Goal: Transaction & Acquisition: Purchase product/service

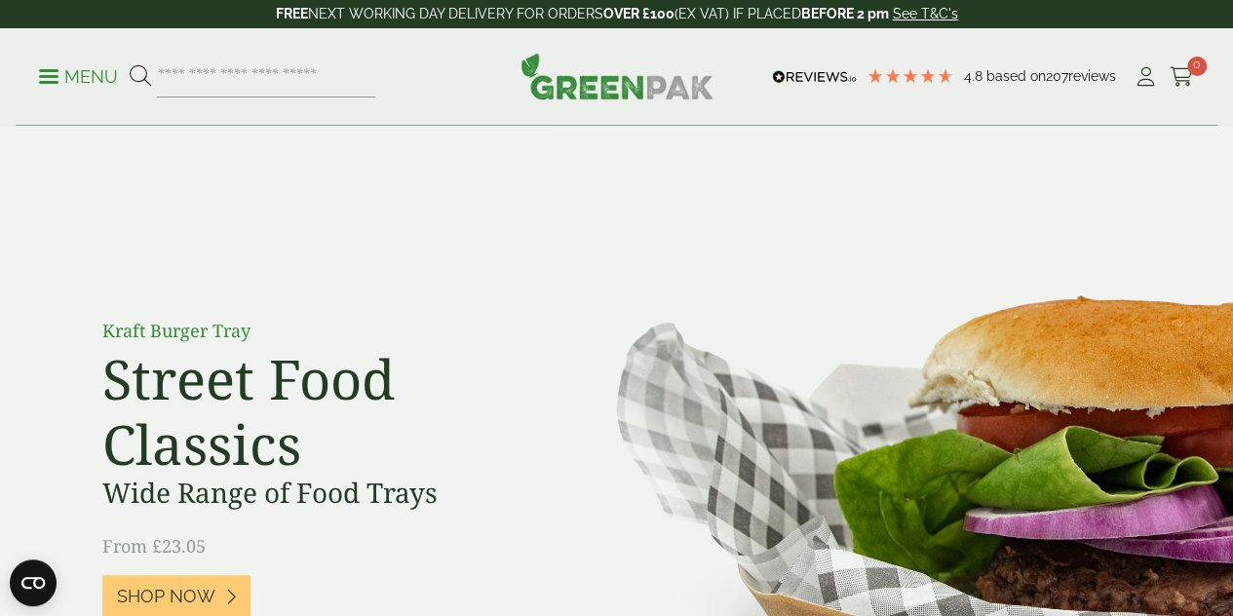
click at [44, 72] on p "Menu" at bounding box center [78, 76] width 79 height 23
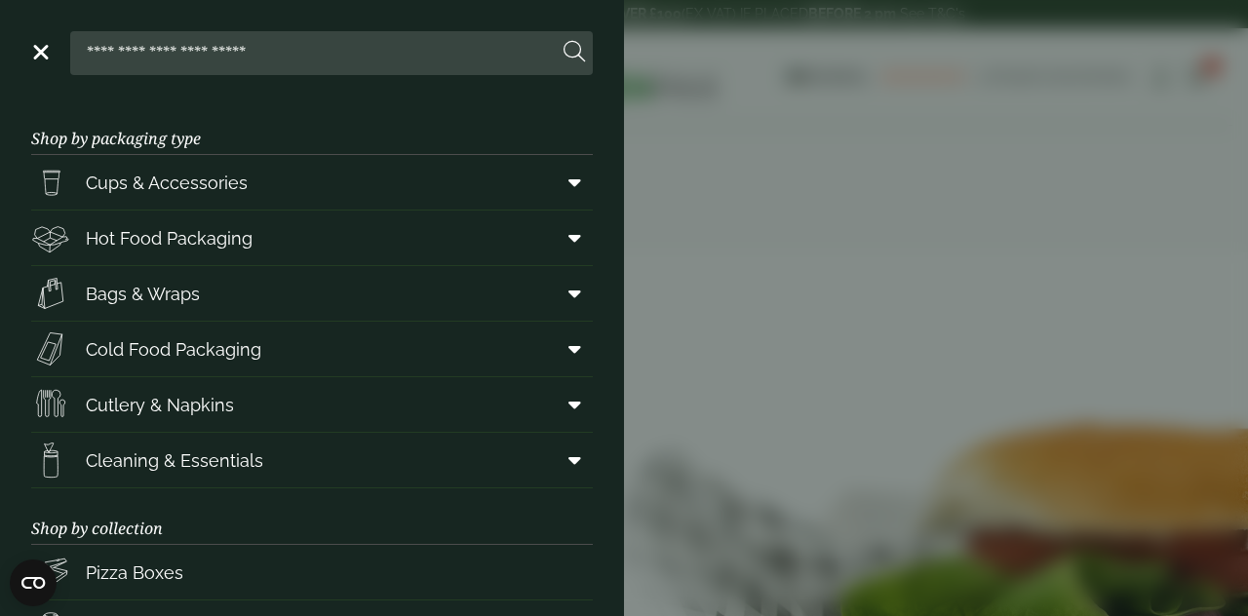
click at [205, 50] on input "search" at bounding box center [318, 52] width 480 height 41
click at [119, 57] on input "search" at bounding box center [318, 52] width 480 height 41
type input "******"
click at [563, 40] on button at bounding box center [573, 52] width 21 height 25
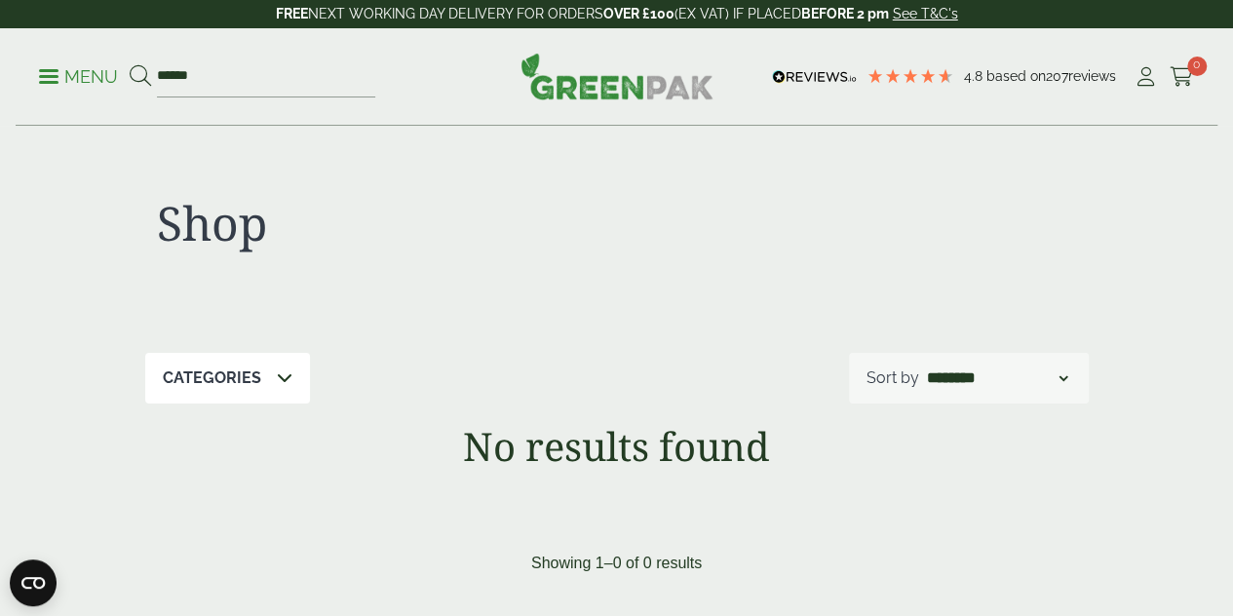
click at [57, 85] on p "Menu" at bounding box center [78, 76] width 79 height 23
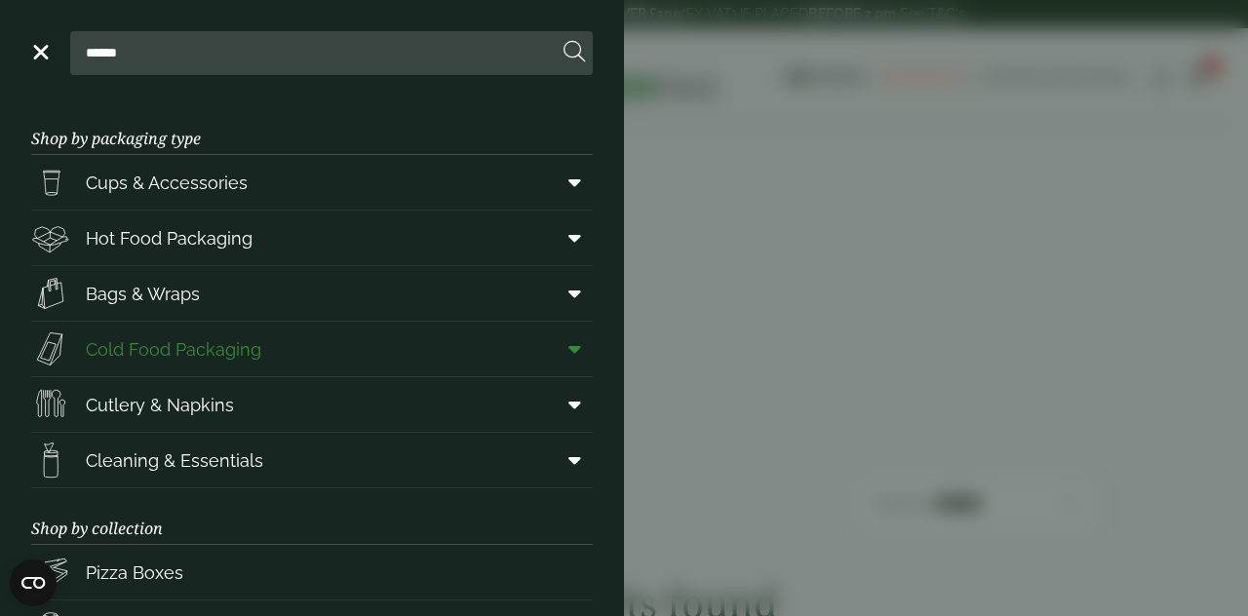
click at [568, 344] on icon at bounding box center [574, 348] width 13 height 19
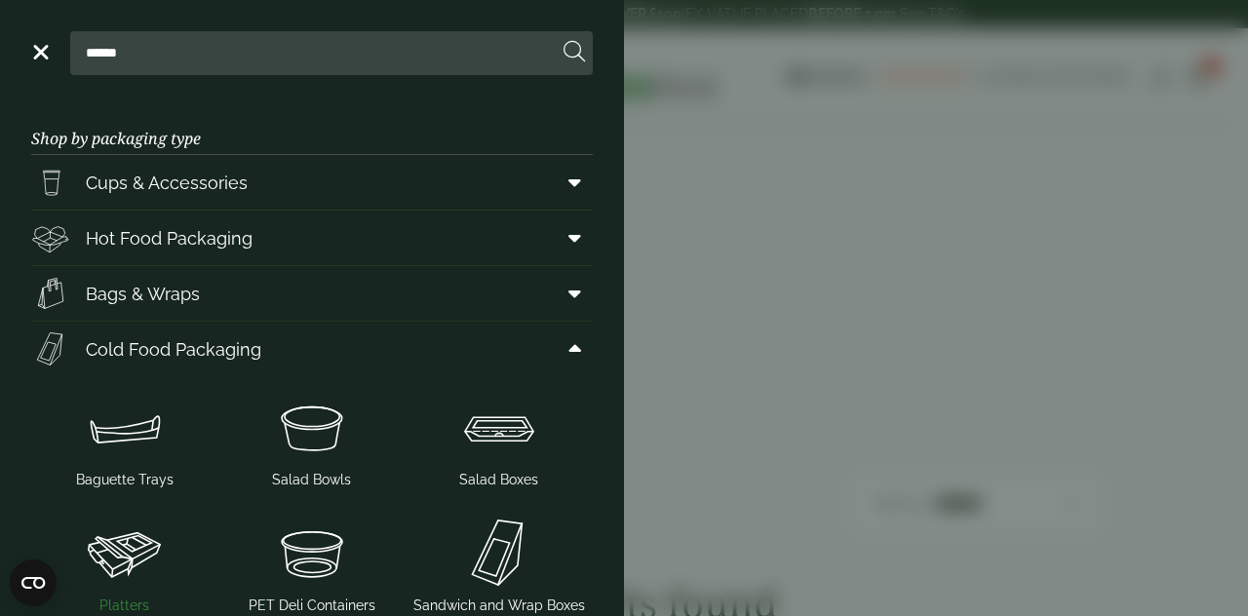
click at [96, 545] on img at bounding box center [125, 553] width 172 height 78
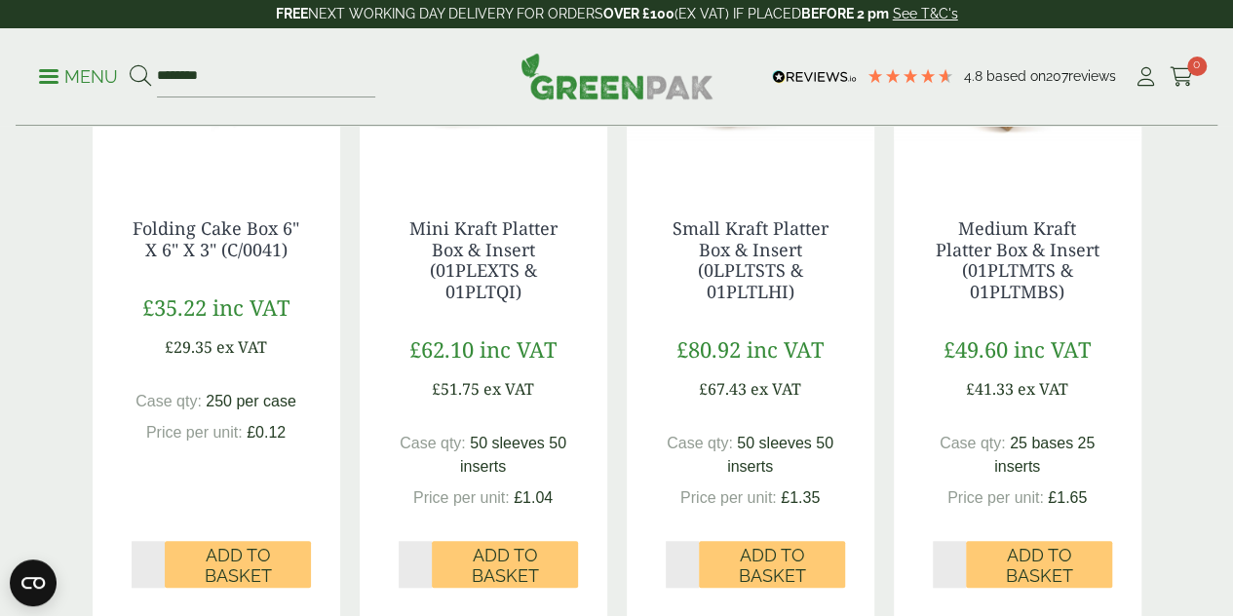
scroll to position [674, 0]
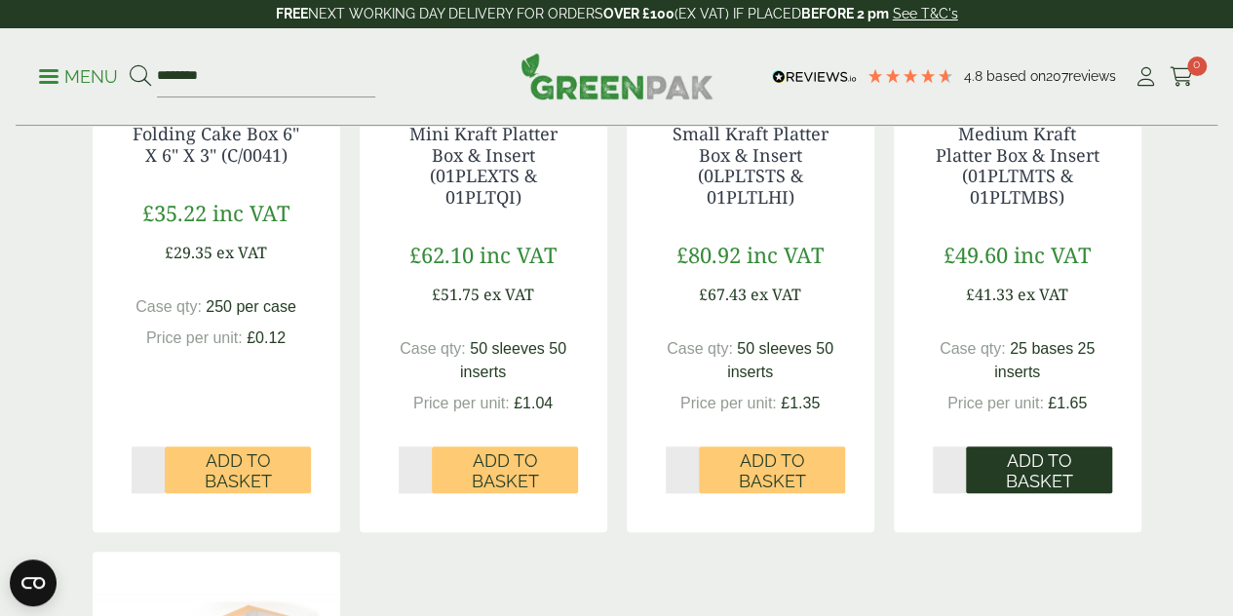
click at [1035, 492] on span "Add to Basket" at bounding box center [1039, 471] width 119 height 42
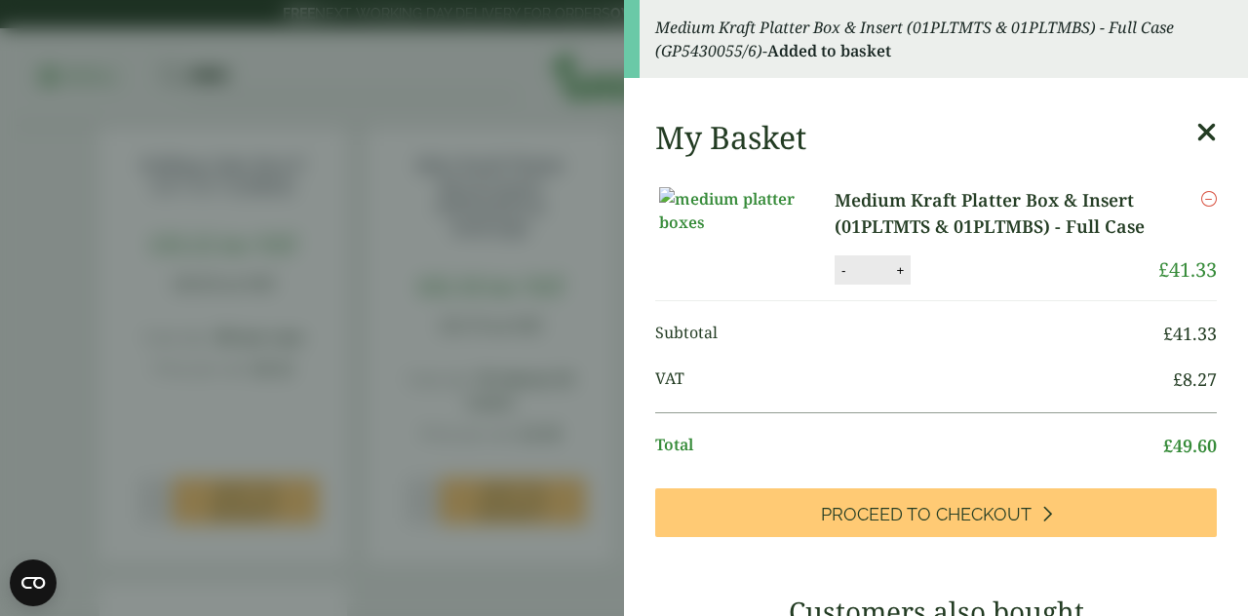
click at [959, 496] on aside "Medium Kraft Platter Box & Insert (01PLTMTS & 01PLTMBS) - Full Case (GP5430055/…" at bounding box center [624, 308] width 1248 height 616
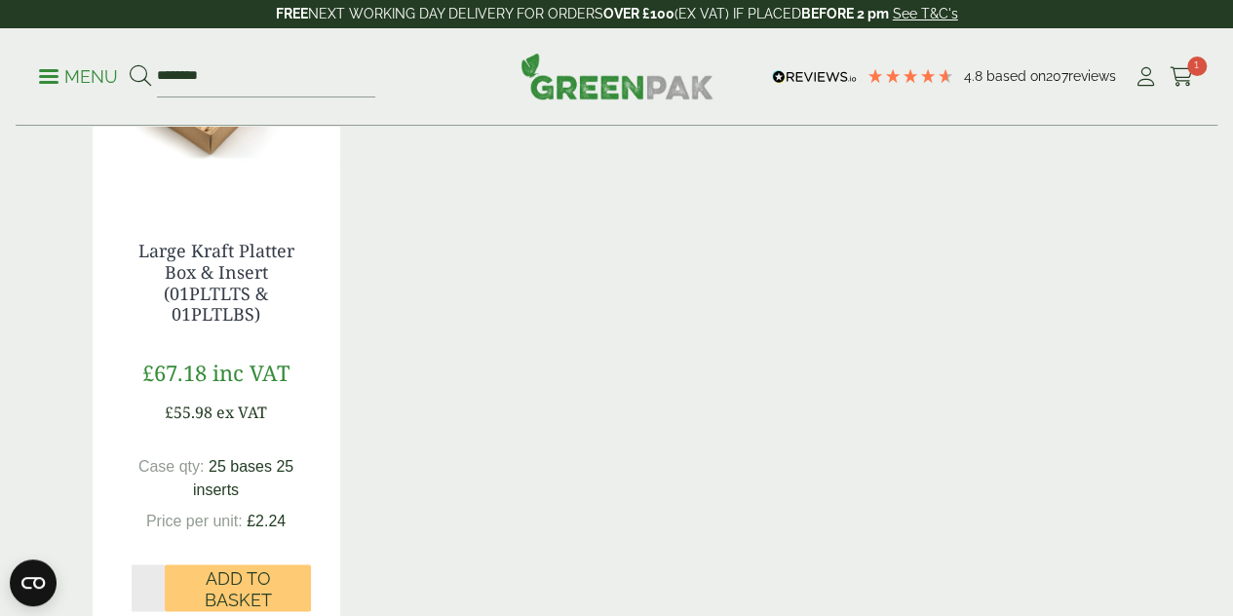
scroll to position [844, 0]
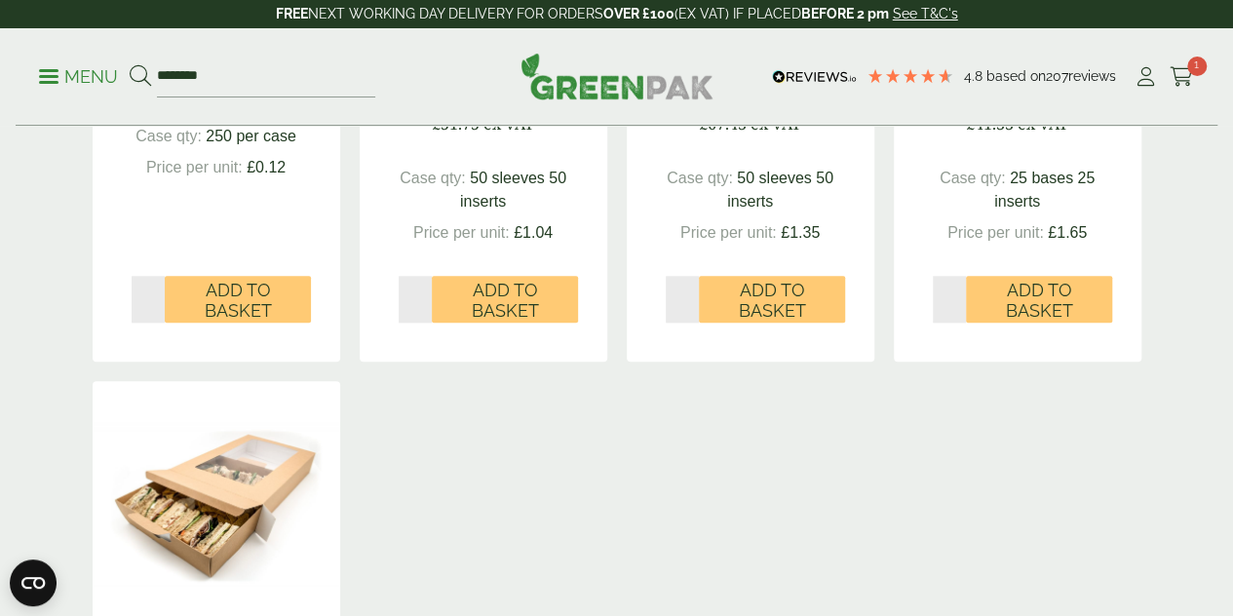
type input "*"
click at [957, 323] on input "*" at bounding box center [950, 299] width 34 height 47
click at [1002, 414] on div "Folding Cake Box 6" X 6" X 3" (C/0041) £35.22 inc VAT £29.35 ex VAT Case qty: £…" at bounding box center [617, 372] width 1049 height 1403
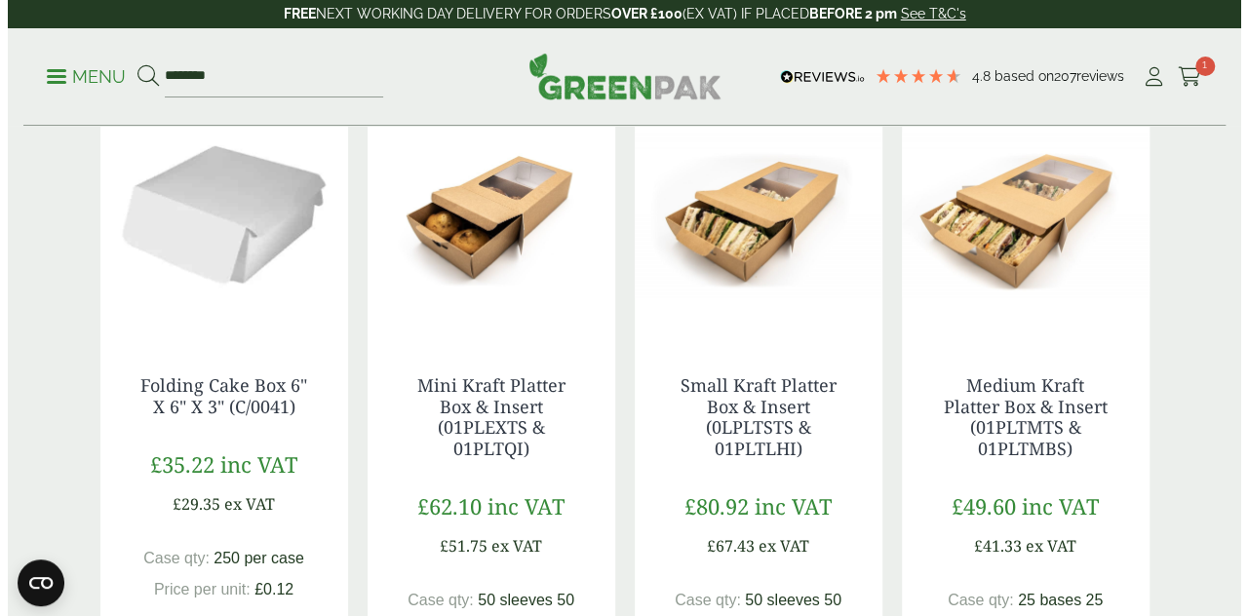
scroll to position [0, 0]
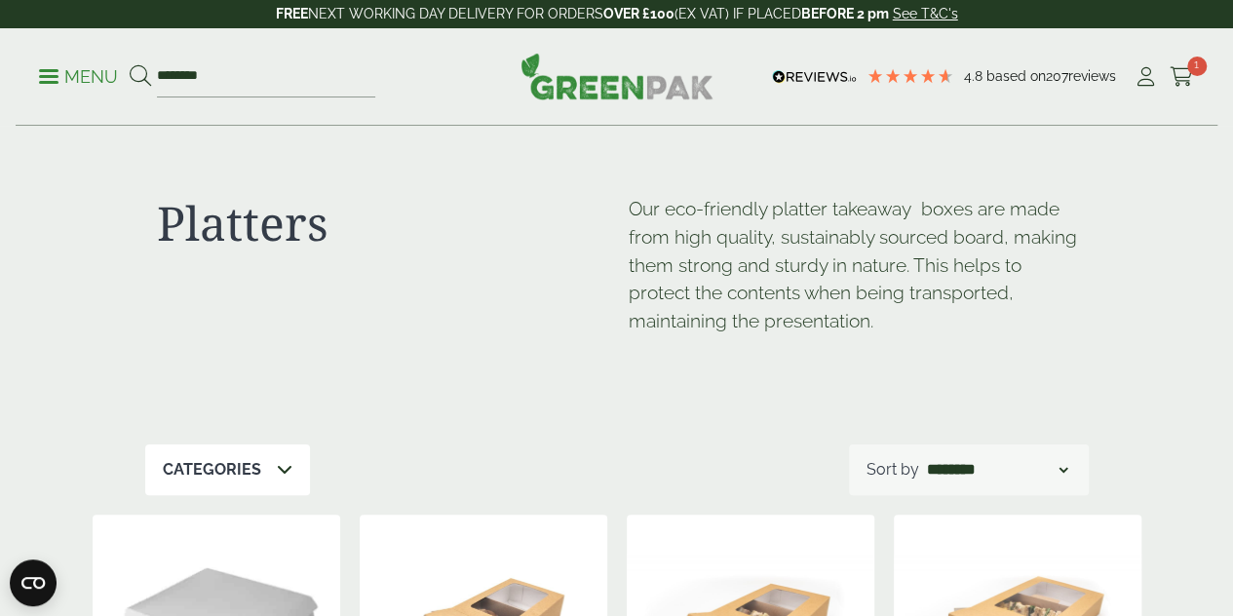
click at [53, 82] on link "Menu" at bounding box center [78, 74] width 79 height 19
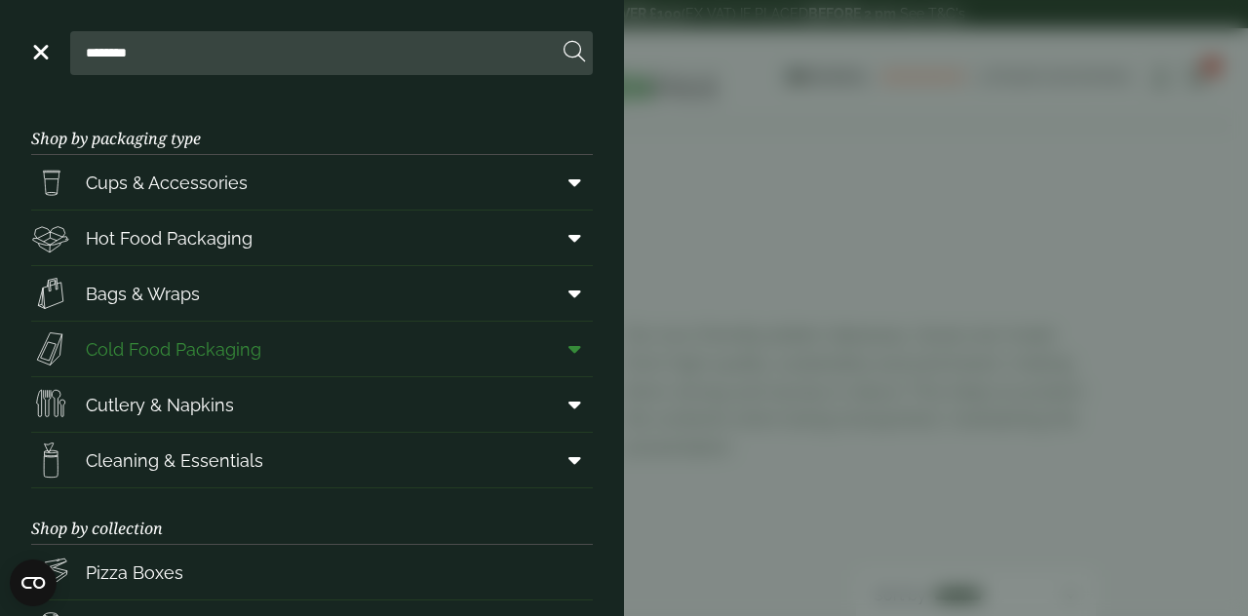
click at [195, 358] on span "Cold Food Packaging" at bounding box center [173, 349] width 175 height 26
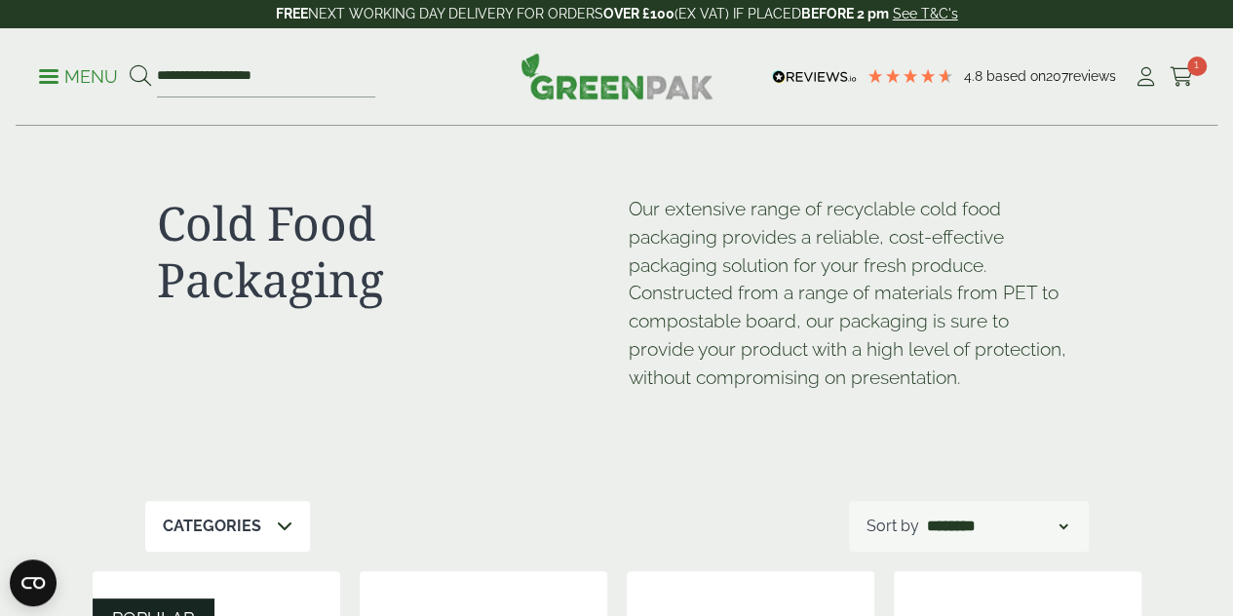
click at [57, 81] on link "Menu" at bounding box center [78, 74] width 79 height 19
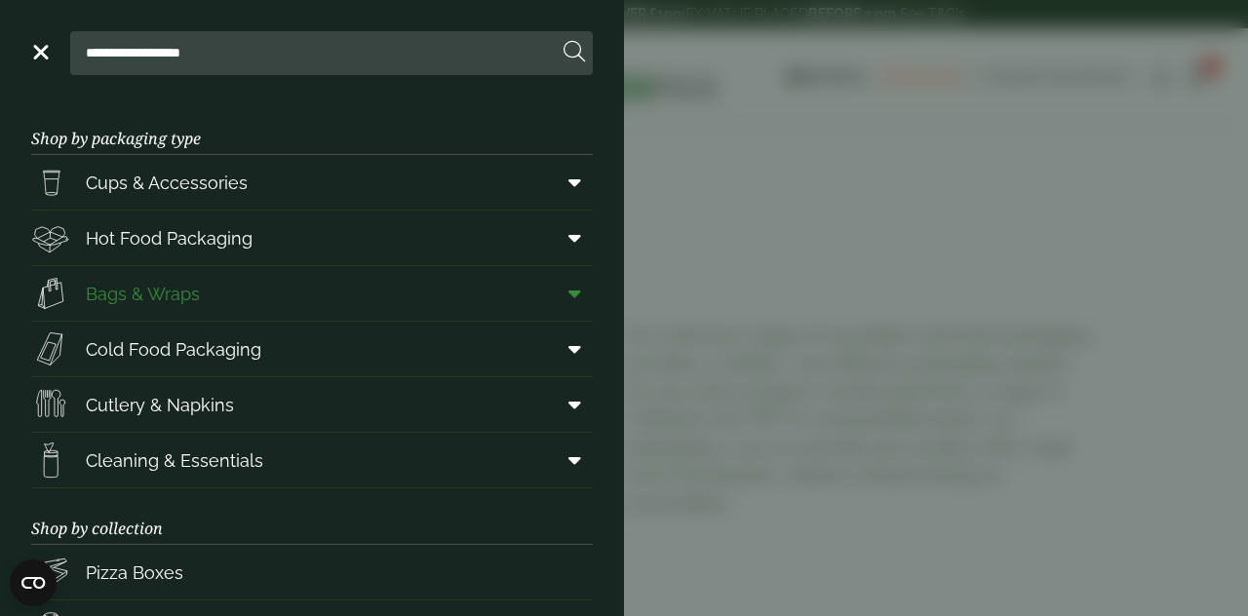
click at [568, 290] on icon at bounding box center [574, 293] width 13 height 19
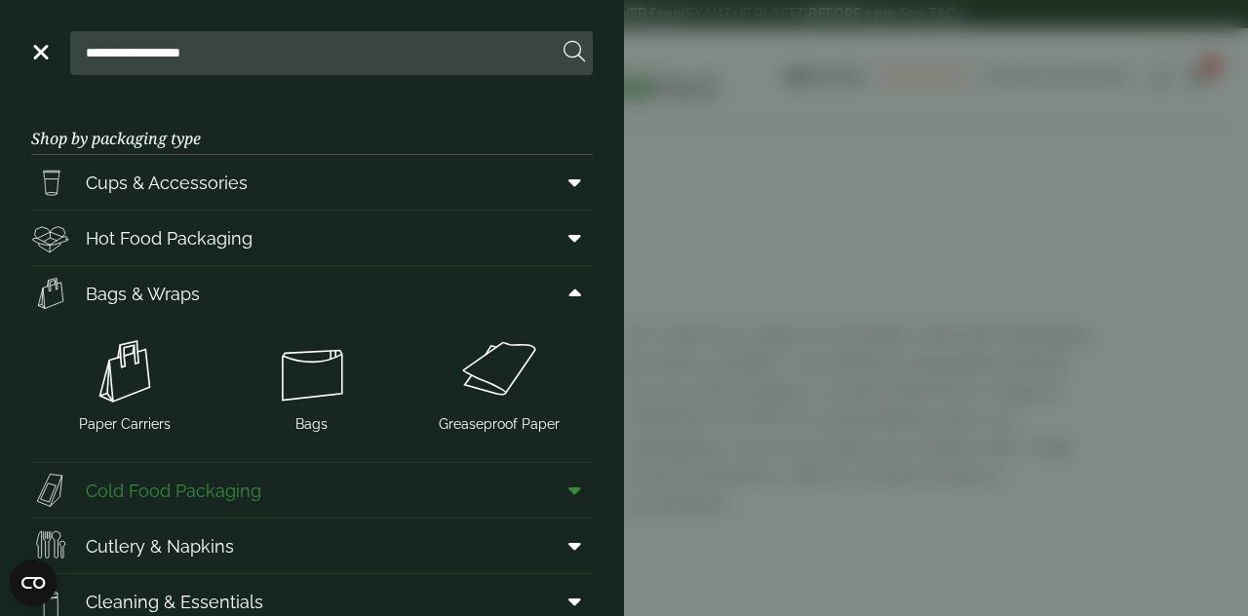
click at [549, 484] on span at bounding box center [571, 490] width 44 height 37
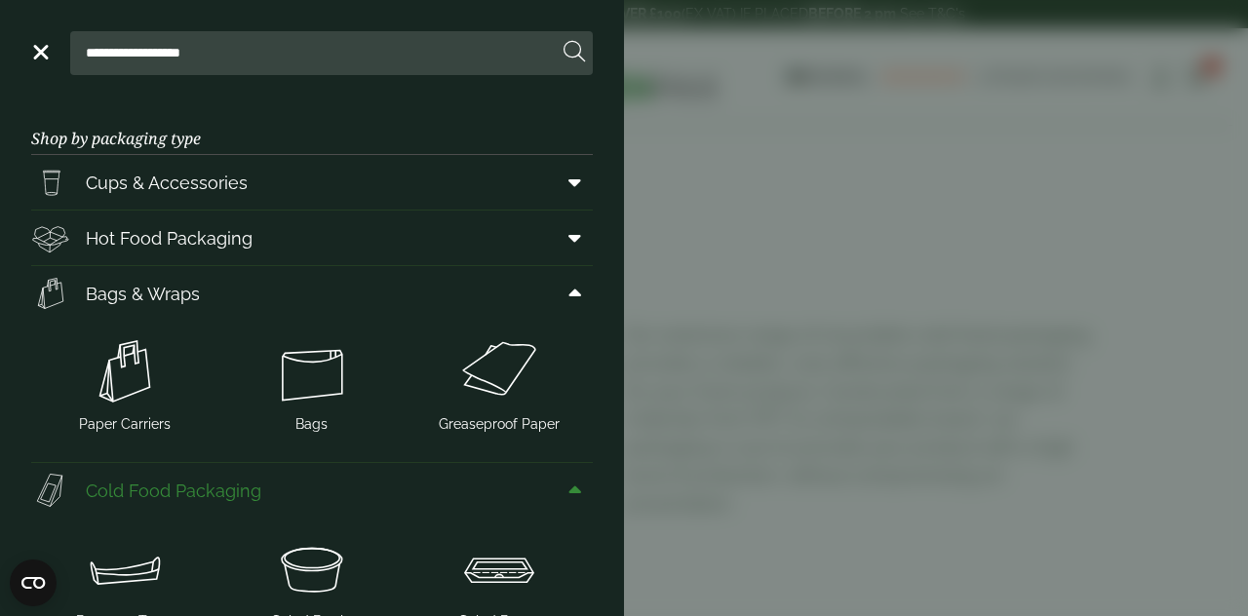
scroll to position [422, 0]
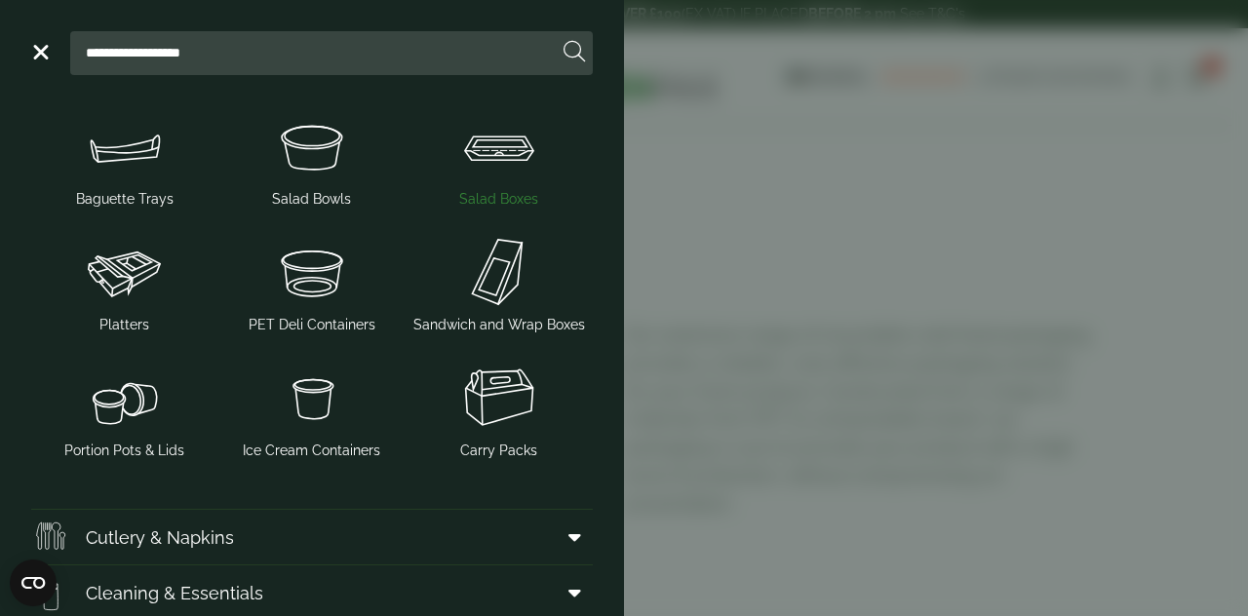
click at [489, 145] on img at bounding box center [499, 146] width 172 height 78
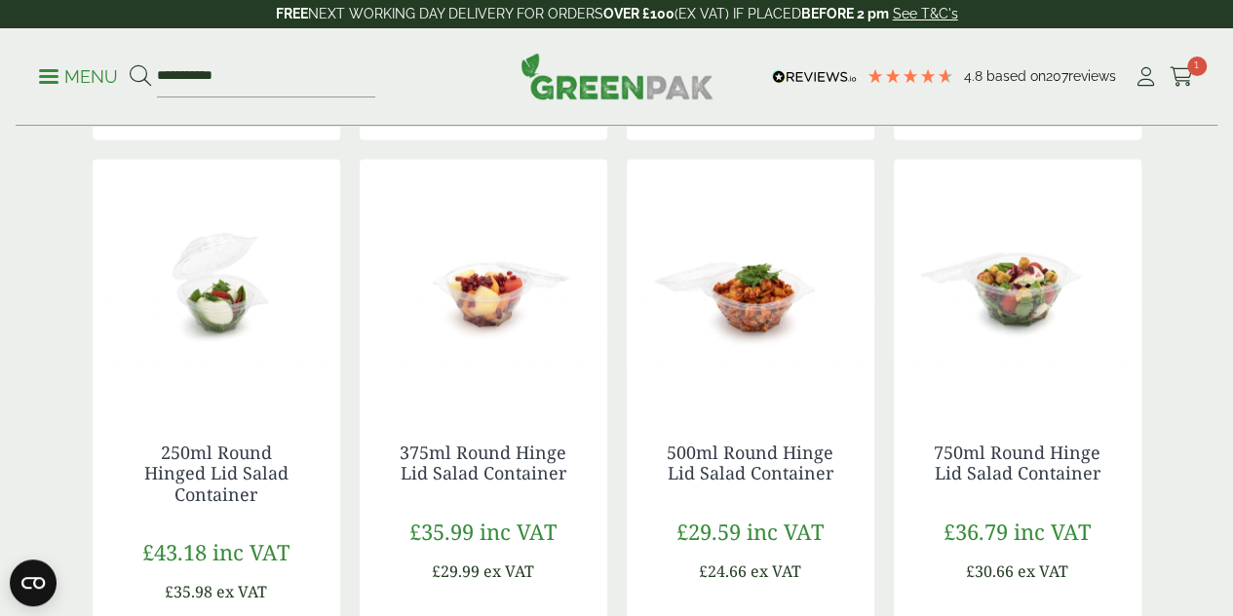
scroll to position [2111, 0]
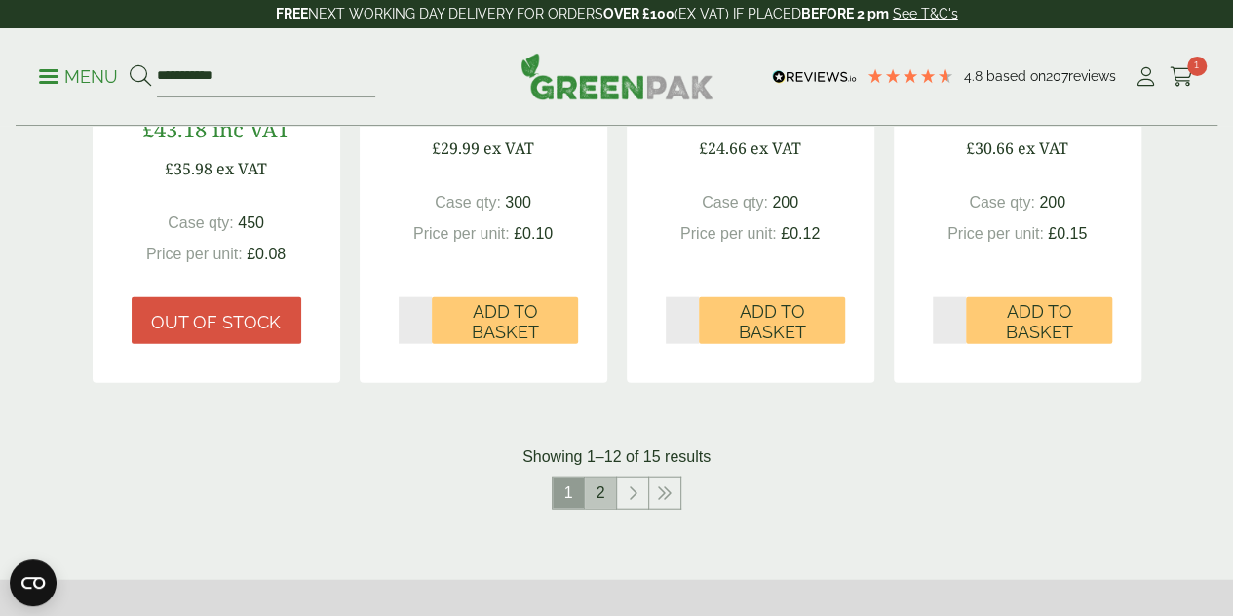
click at [595, 509] on link "2" at bounding box center [600, 493] width 31 height 31
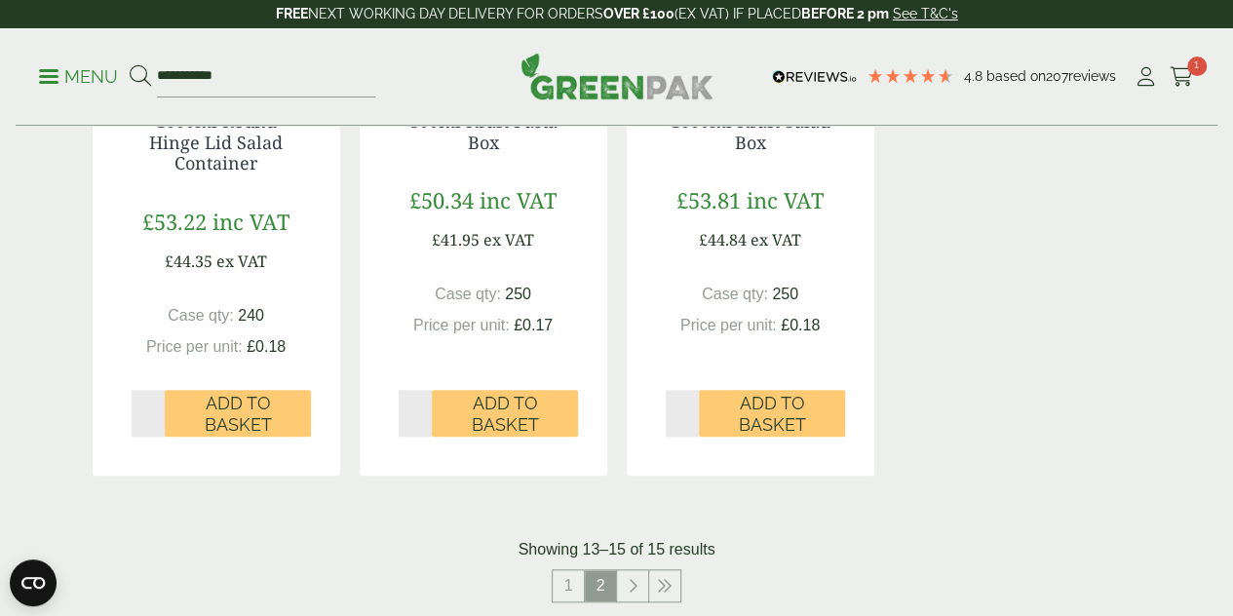
scroll to position [1109, 0]
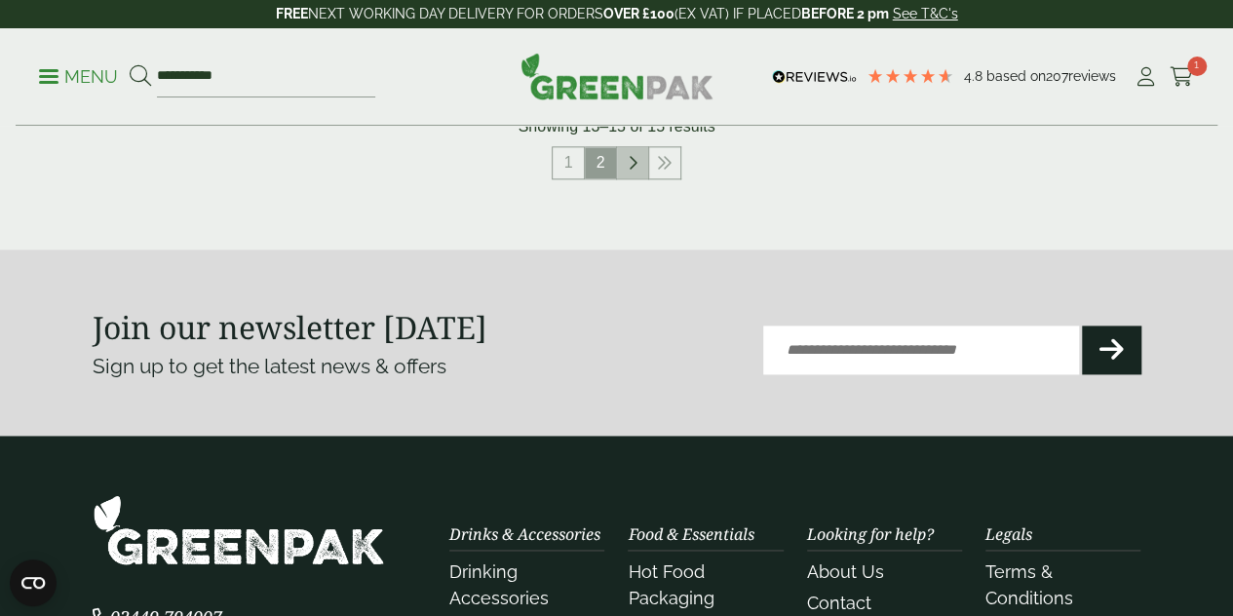
click at [630, 171] on icon at bounding box center [633, 163] width 10 height 16
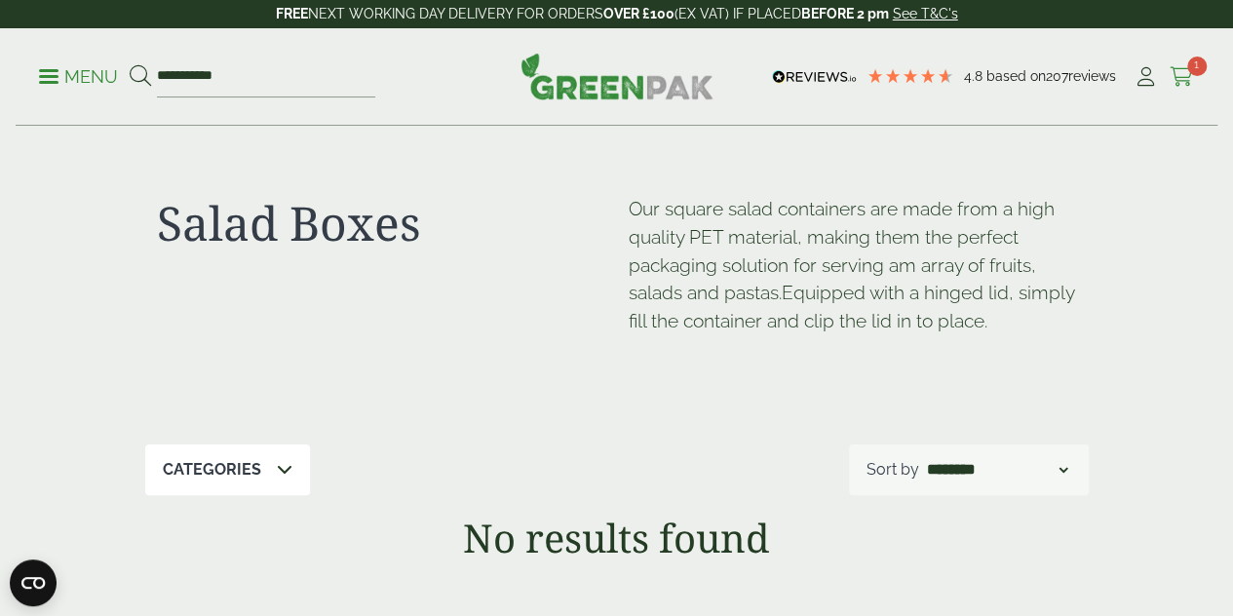
click at [1179, 76] on icon at bounding box center [1182, 76] width 24 height 19
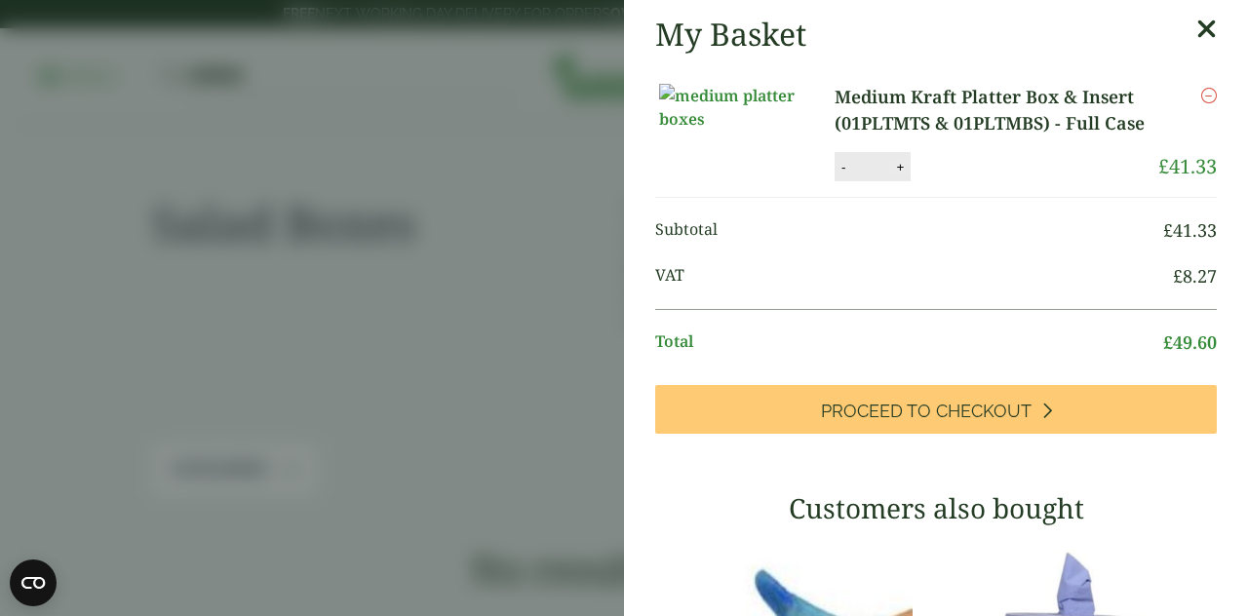
click at [897, 175] on button "+" at bounding box center [899, 167] width 19 height 17
type input "*"
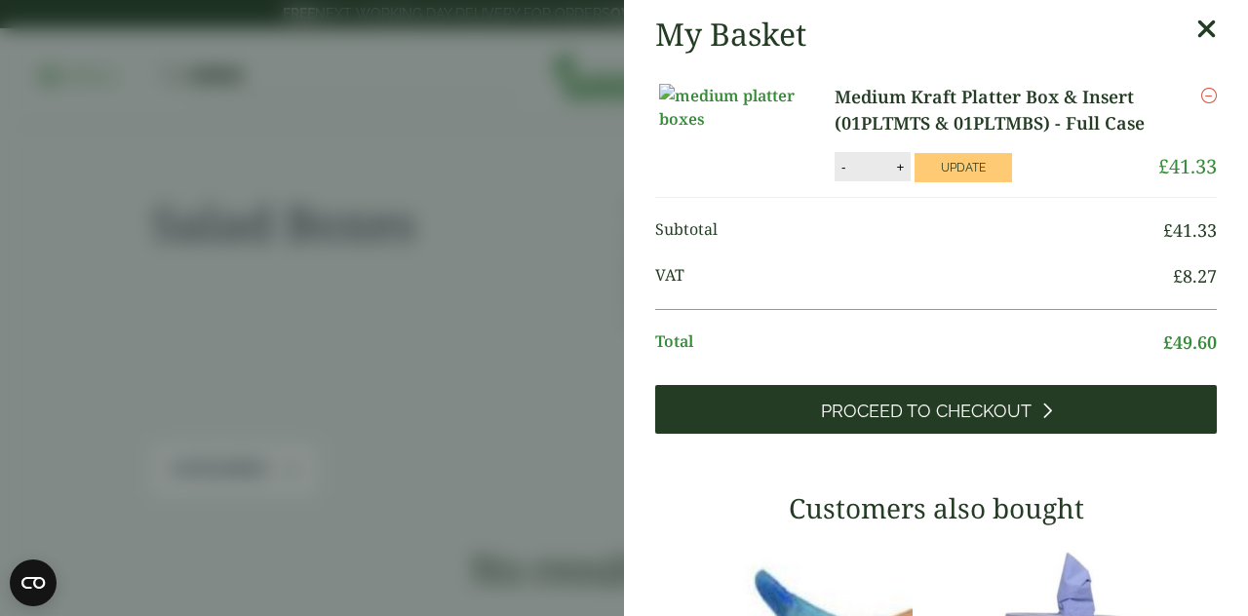
click at [943, 422] on span "Proceed to Checkout" at bounding box center [926, 411] width 211 height 21
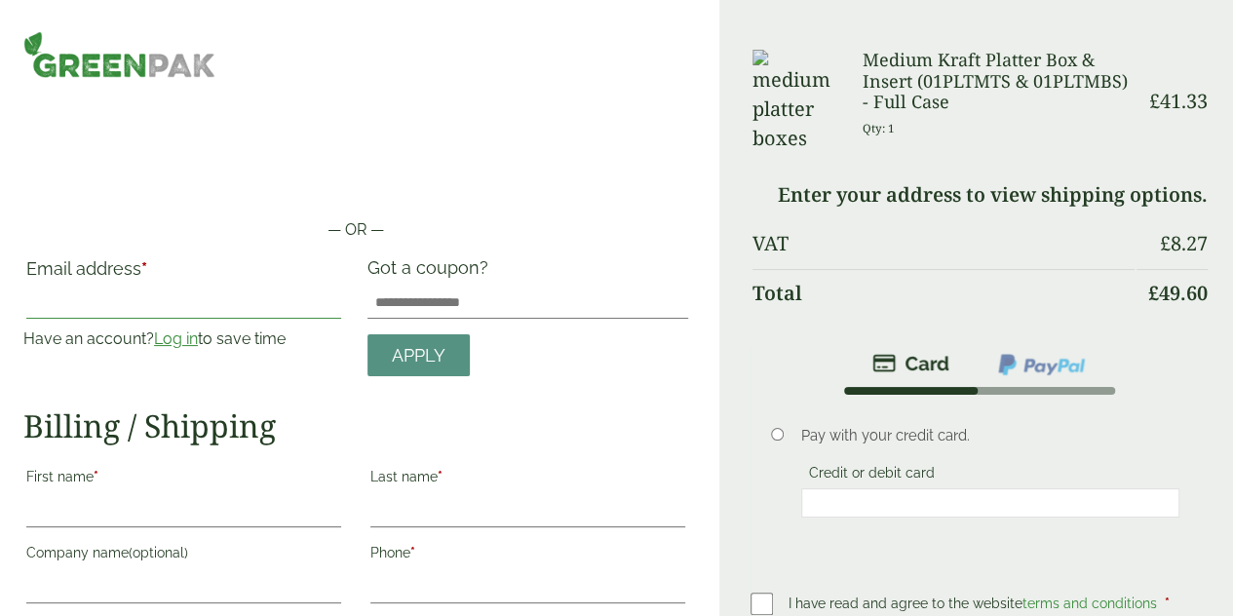
click at [129, 308] on input "Email address *" at bounding box center [183, 303] width 315 height 31
type input "**********"
click at [103, 496] on input "First name *" at bounding box center [183, 511] width 315 height 31
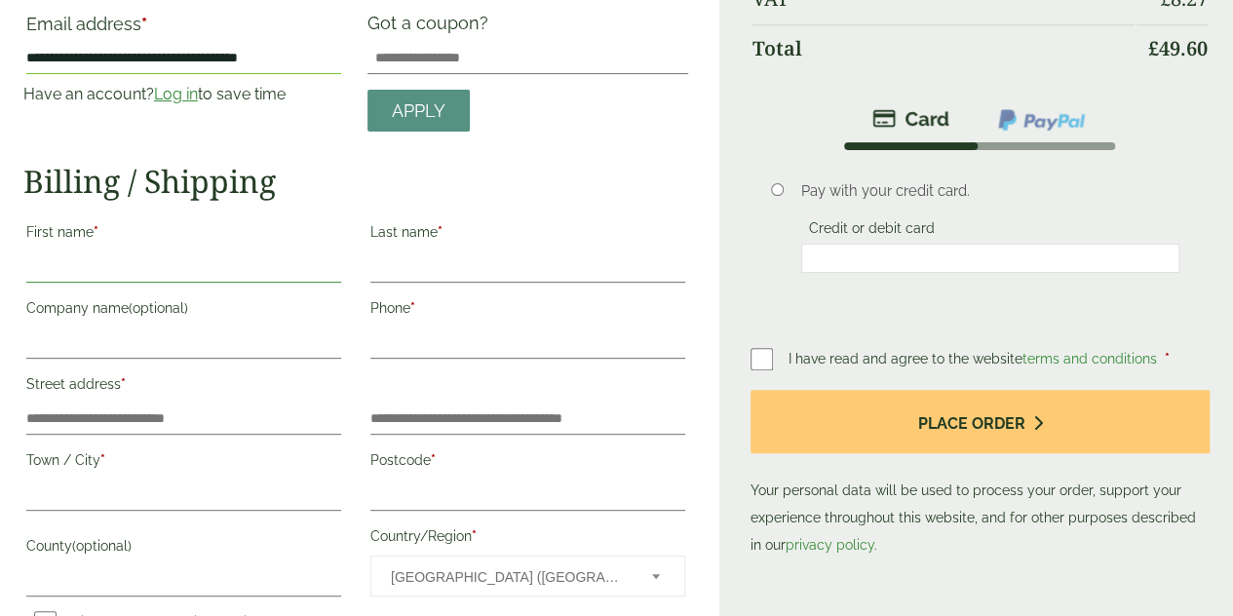
scroll to position [257, 0]
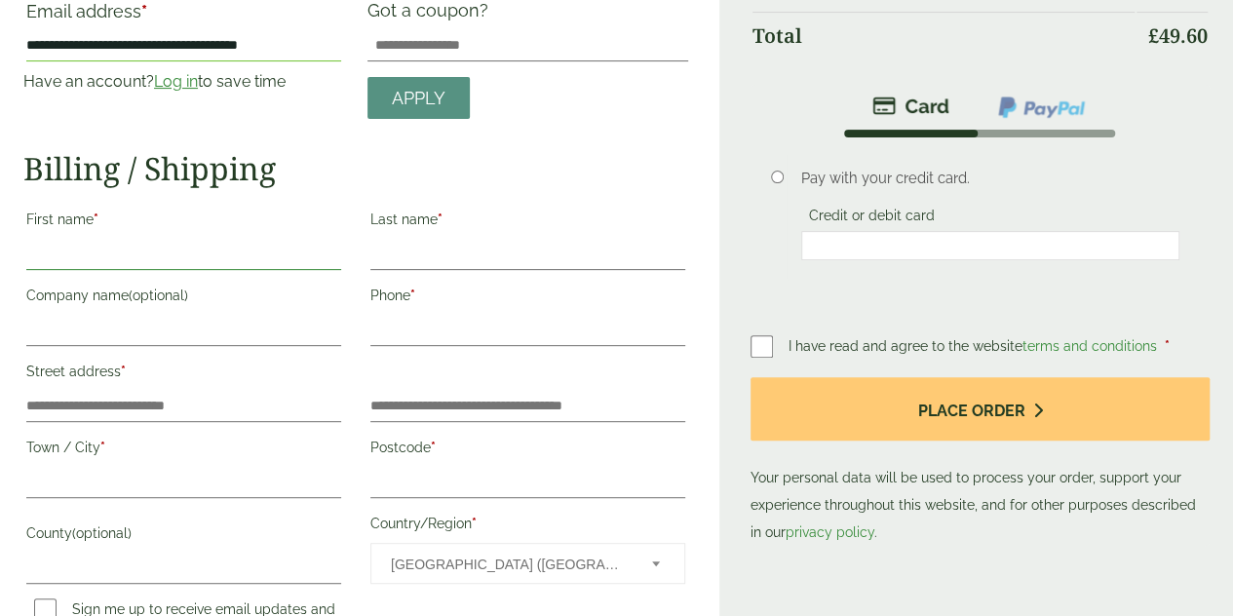
click at [136, 243] on input "First name *" at bounding box center [183, 254] width 315 height 31
type input "*****"
type input "***"
type input "**********"
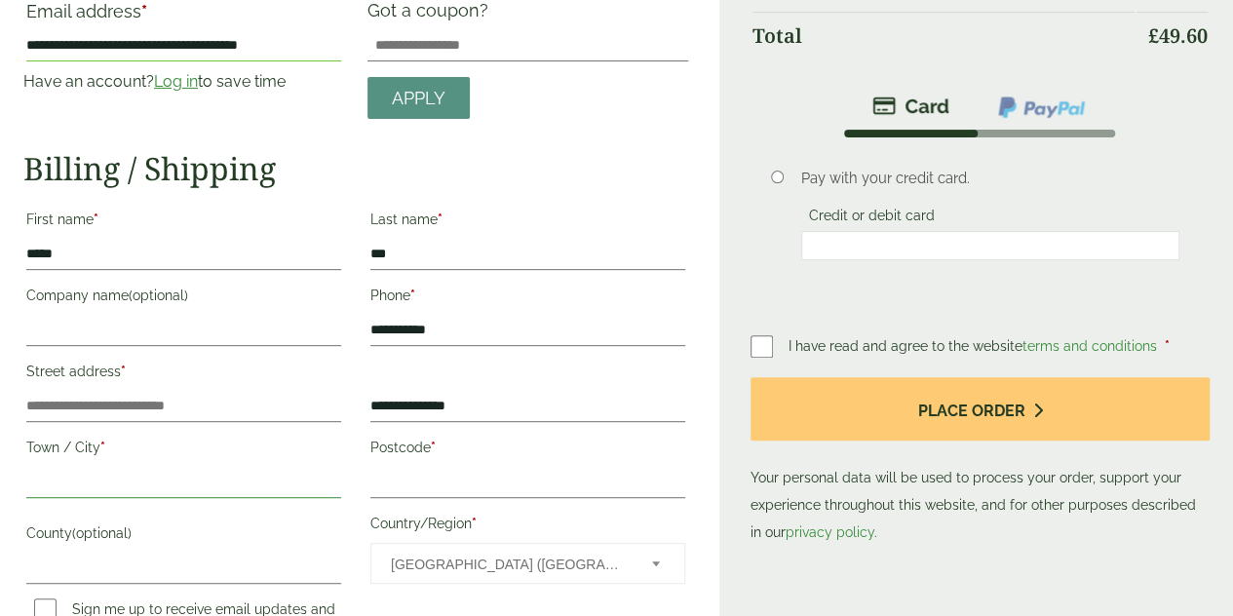
type input "********"
type input "*********"
click at [133, 315] on input "Company name (optional)" at bounding box center [183, 330] width 315 height 31
type input "**********"
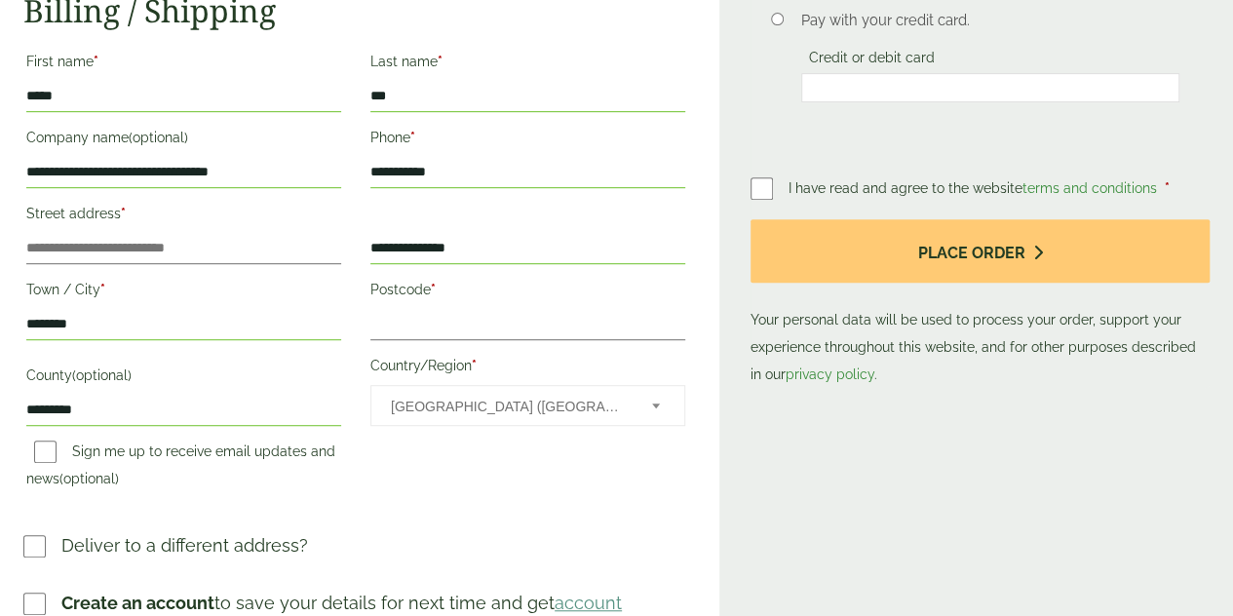
scroll to position [425, 0]
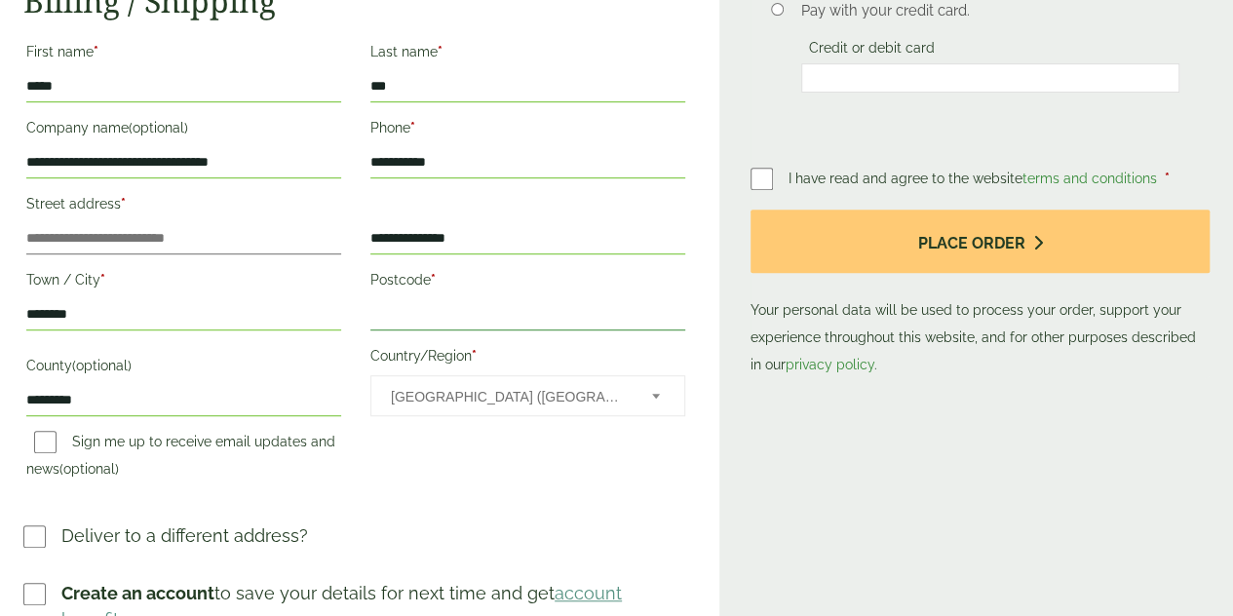
click at [450, 301] on input "Postcode *" at bounding box center [527, 314] width 315 height 31
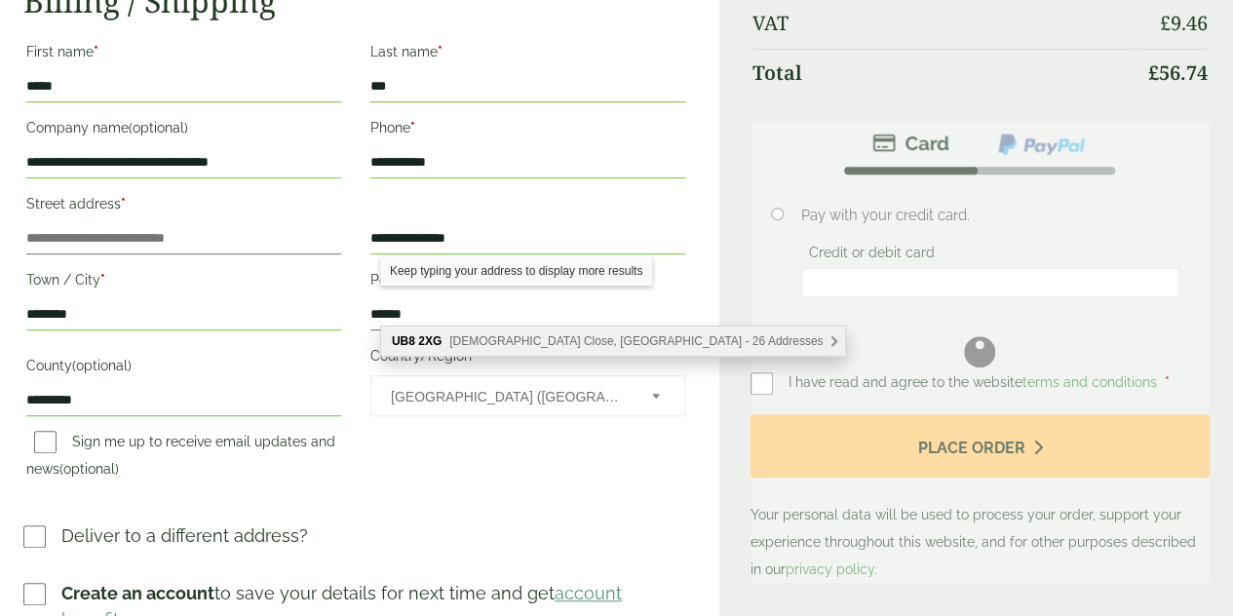
click at [511, 341] on span "Church Close, Uxbridge - 26 Addresses" at bounding box center [635, 341] width 373 height 14
type input "*******"
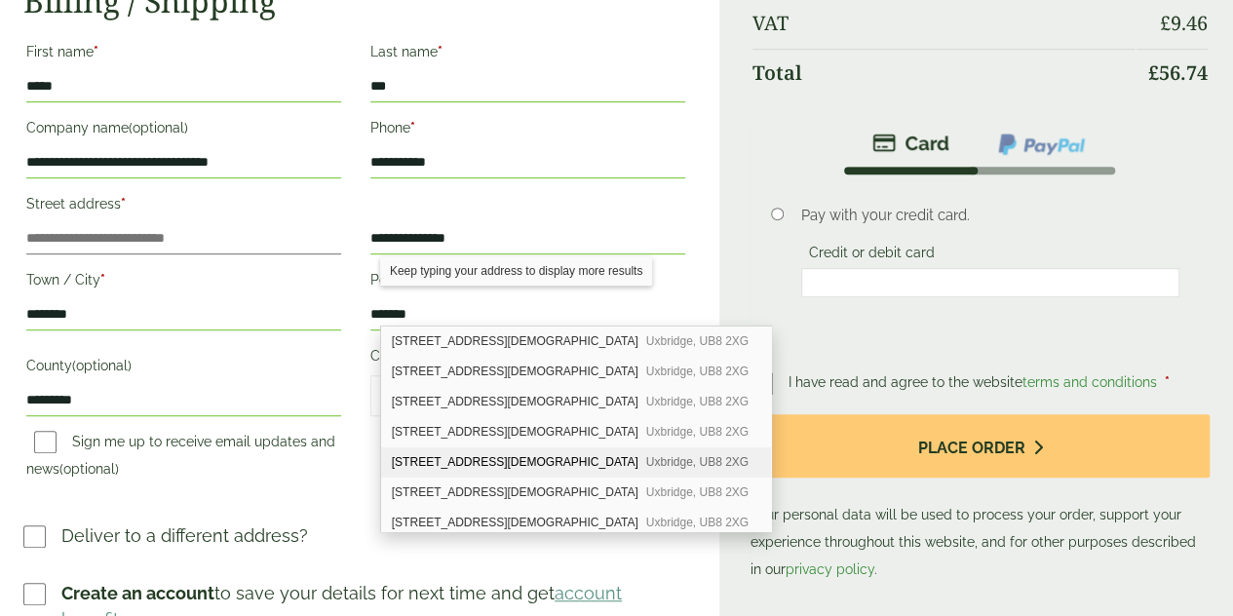
scroll to position [422, 0]
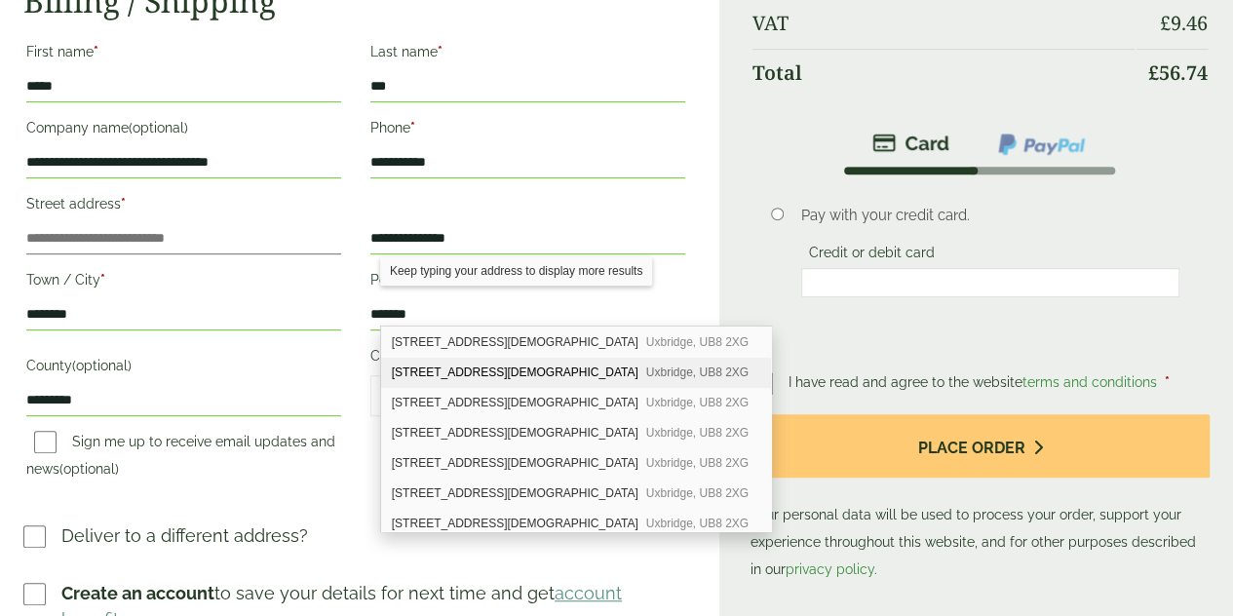
click at [443, 362] on div "22 Church Close Uxbridge, UB8 2XG" at bounding box center [576, 373] width 390 height 30
type input "**********"
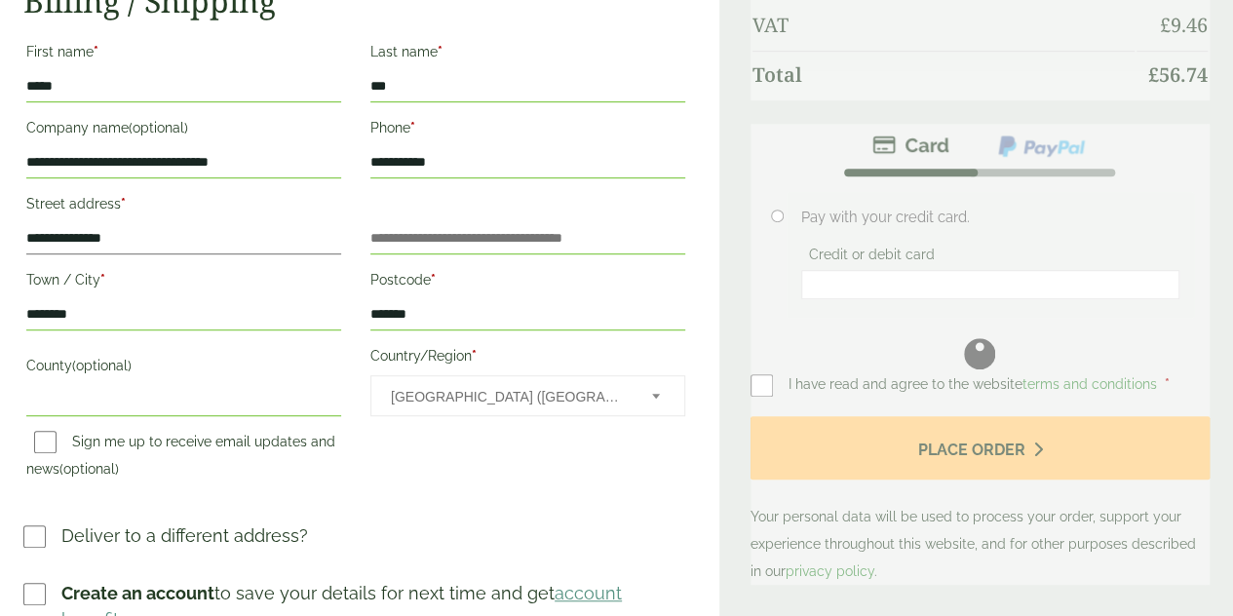
click at [467, 474] on div "**********" at bounding box center [356, 263] width 688 height 456
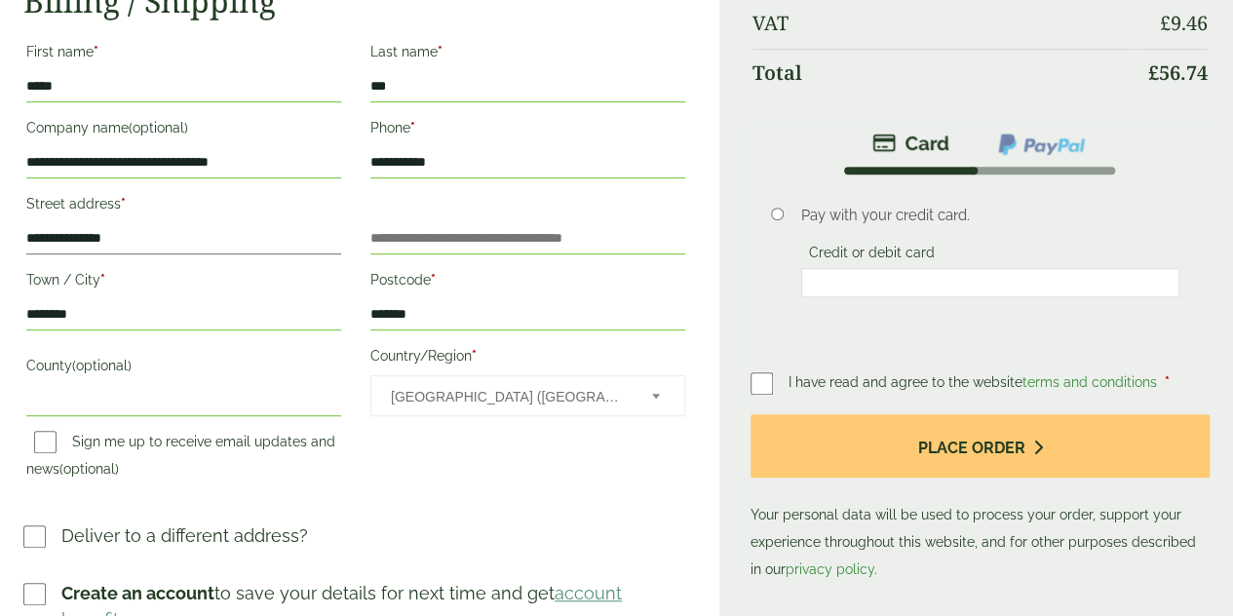
click at [978, 346] on li "Pay with your credit card. Credit or debit card Save payment information to my …" at bounding box center [980, 260] width 459 height 172
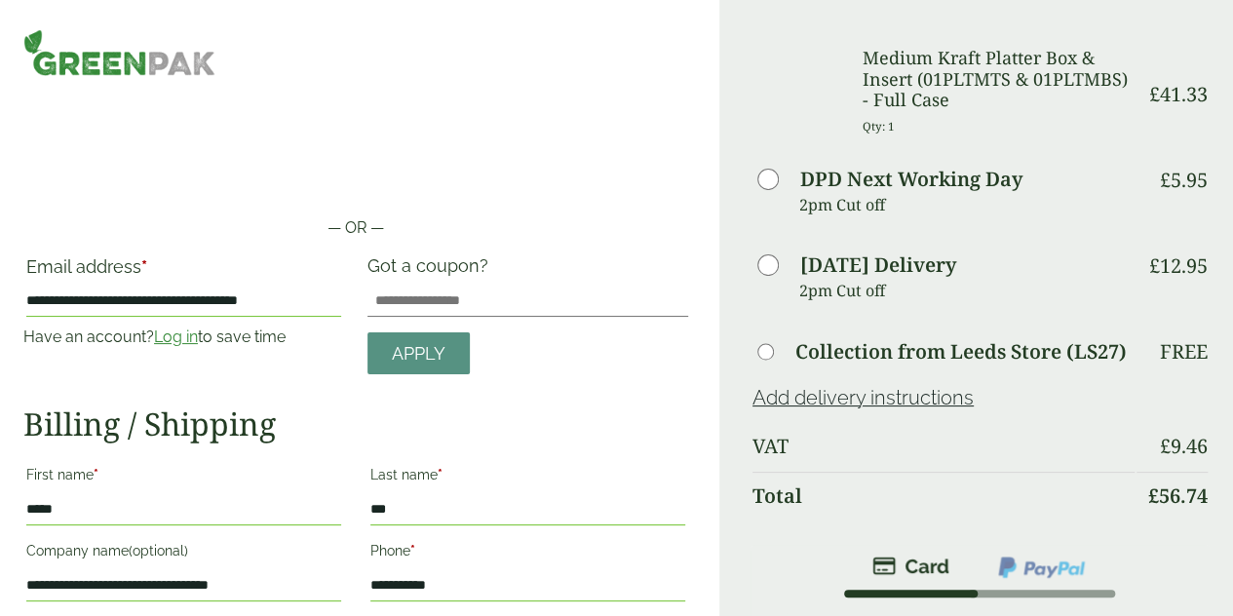
scroll to position [425, 0]
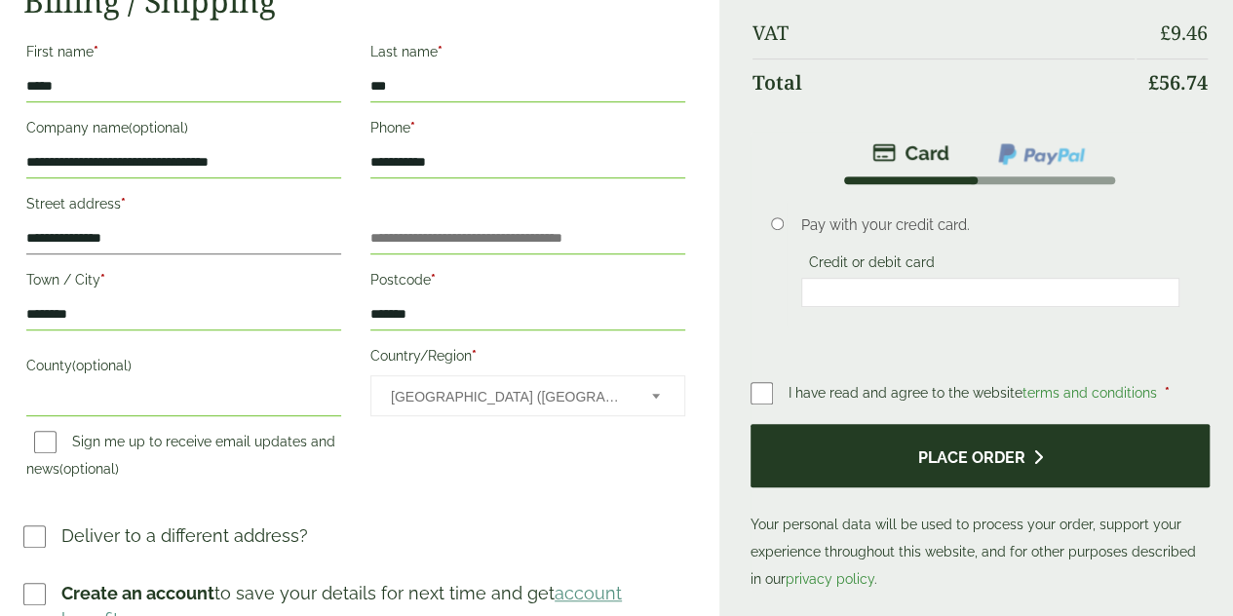
click at [993, 481] on button "Place order" at bounding box center [980, 455] width 459 height 63
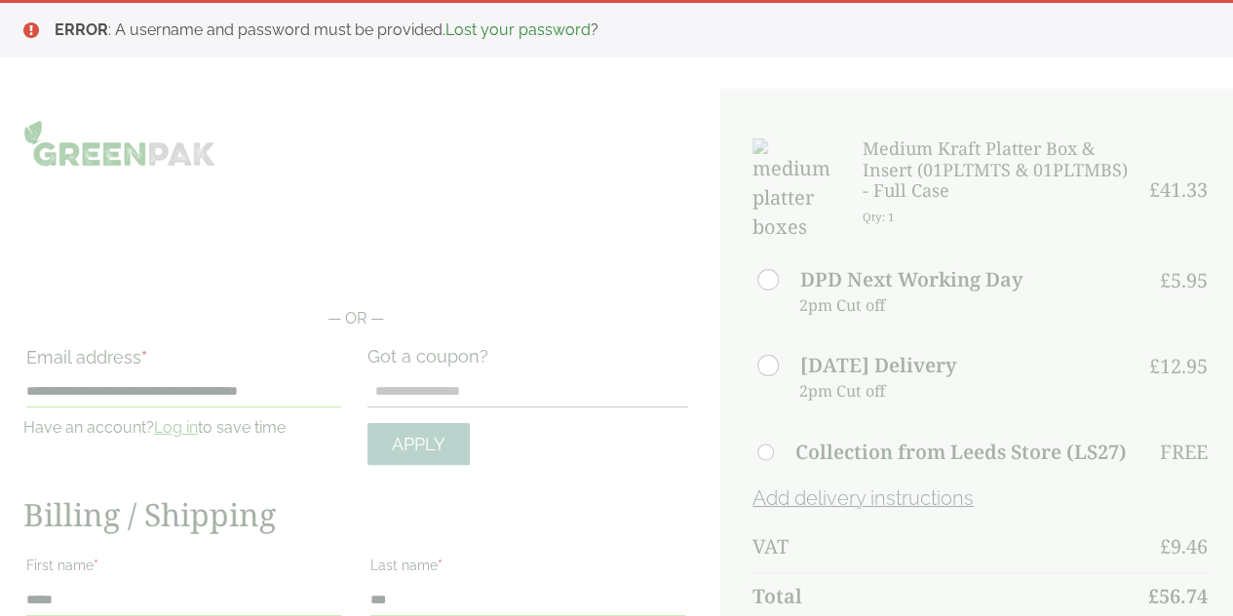
scroll to position [422, 0]
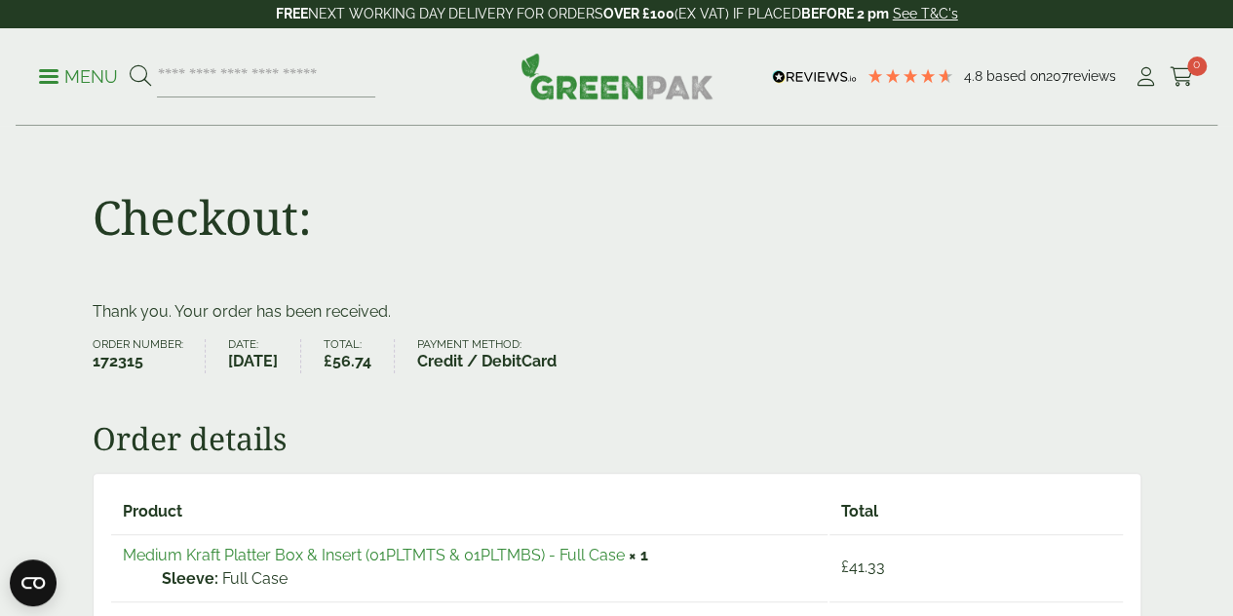
click at [1152, 484] on div "Thank you. Your order has been received. Order number: 172315 Date: [DATE] Tota…" at bounding box center [617, 569] width 1072 height 538
click at [151, 73] on icon at bounding box center [140, 75] width 21 height 21
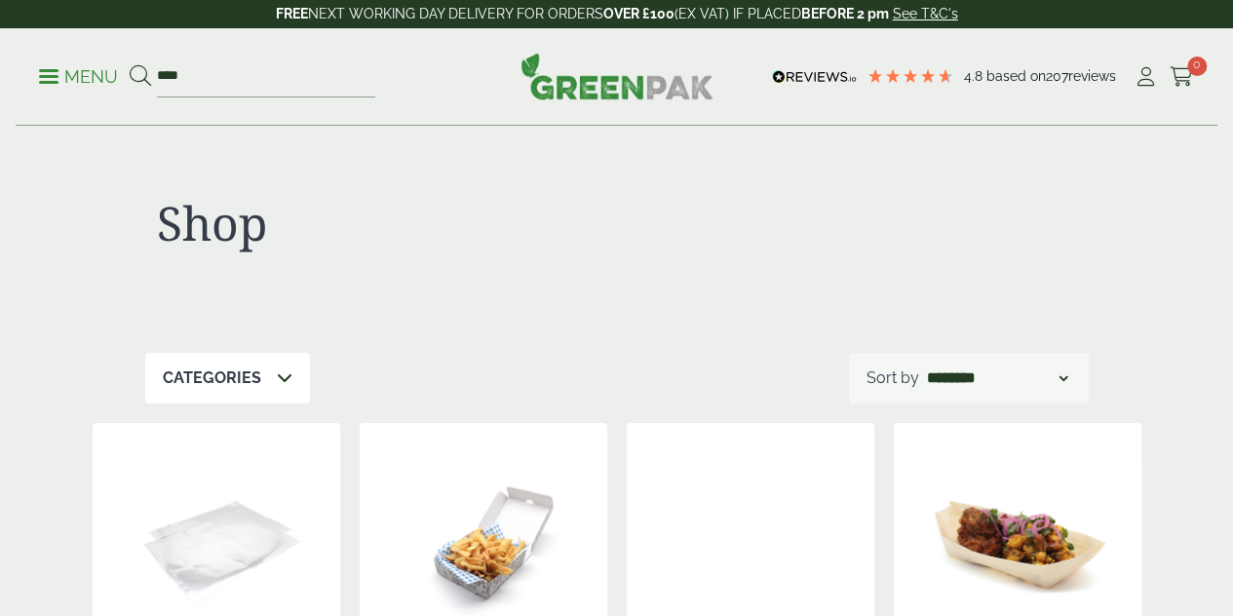
type input "****"
click at [130, 64] on button at bounding box center [140, 76] width 21 height 25
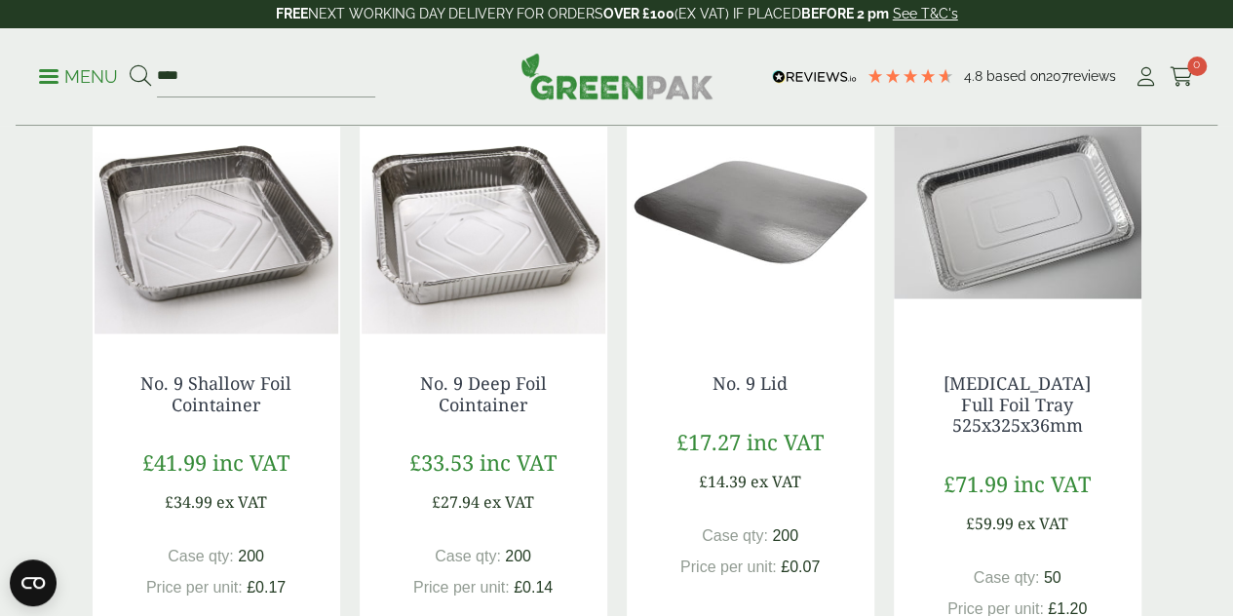
scroll to position [2111, 0]
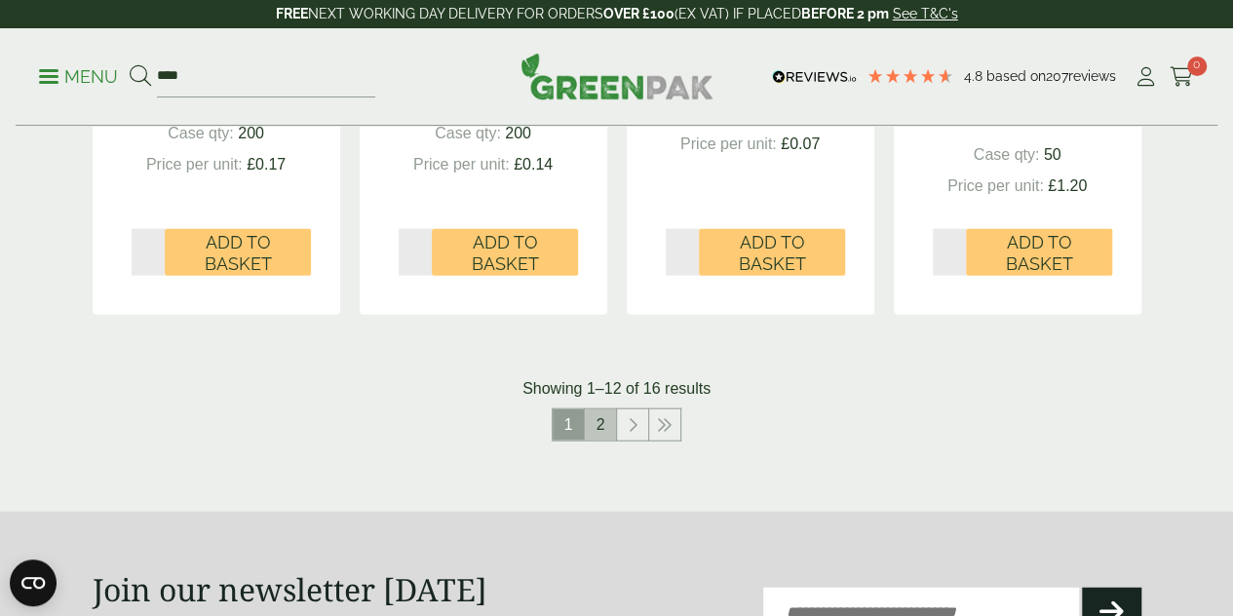
click at [602, 441] on link "2" at bounding box center [600, 424] width 31 height 31
